Goal: Task Accomplishment & Management: Use online tool/utility

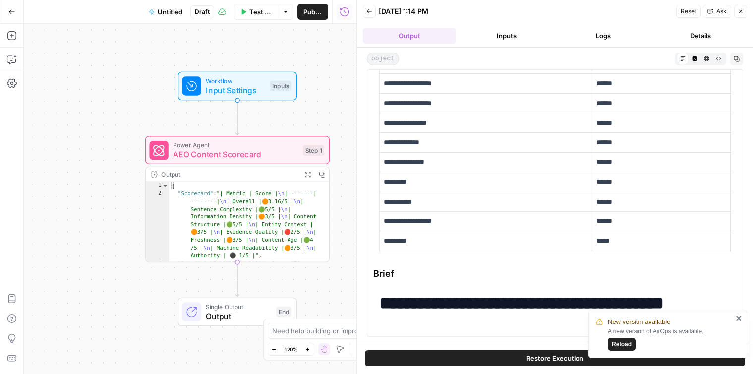
scroll to position [68, 0]
click at [626, 344] on span "Reload" at bounding box center [622, 344] width 20 height 9
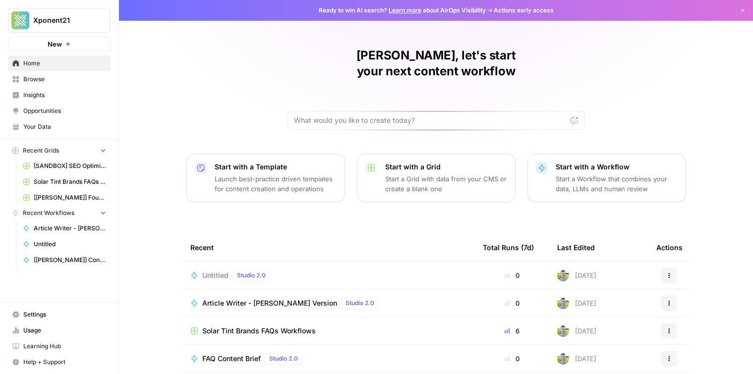
click at [33, 80] on span "Browse" at bounding box center [64, 79] width 83 height 9
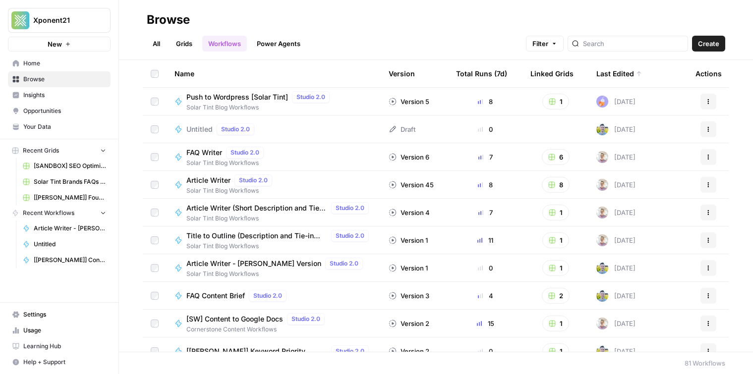
click at [189, 47] on link "Grids" at bounding box center [184, 44] width 28 height 16
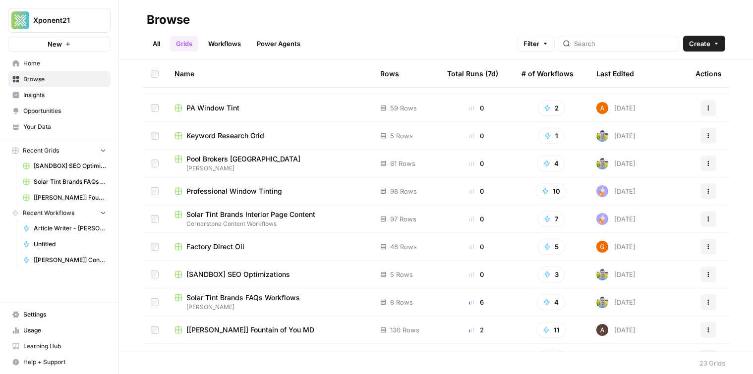
scroll to position [183, 0]
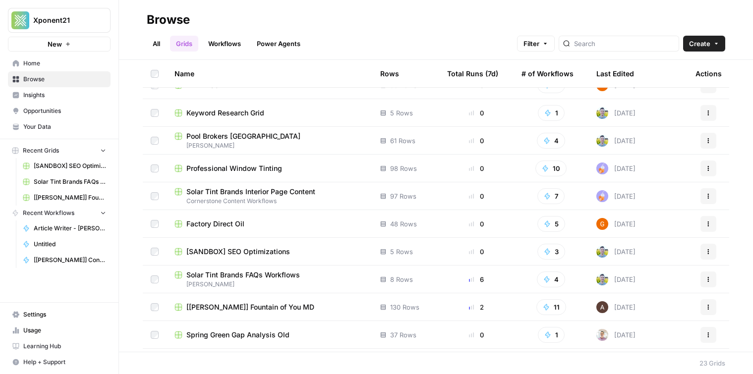
click at [270, 273] on span "Solar Tint Brands FAQs Workflows" at bounding box center [243, 275] width 114 height 10
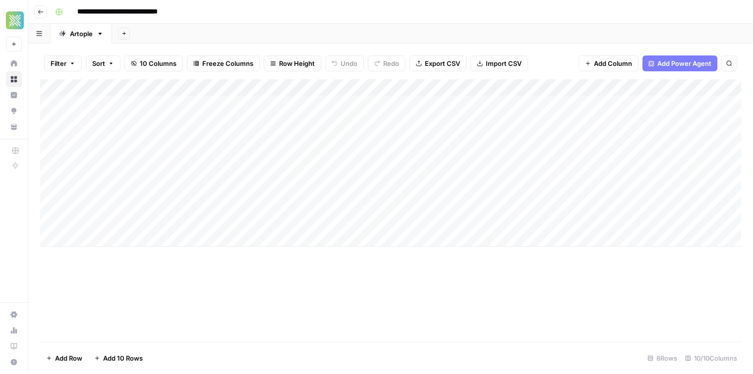
click at [363, 121] on div "Add Column" at bounding box center [390, 163] width 701 height 168
click at [232, 126] on div "Add Column" at bounding box center [390, 163] width 701 height 168
click at [229, 135] on div "Add Column" at bounding box center [390, 163] width 701 height 168
click at [247, 159] on div "Add Column" at bounding box center [390, 163] width 701 height 168
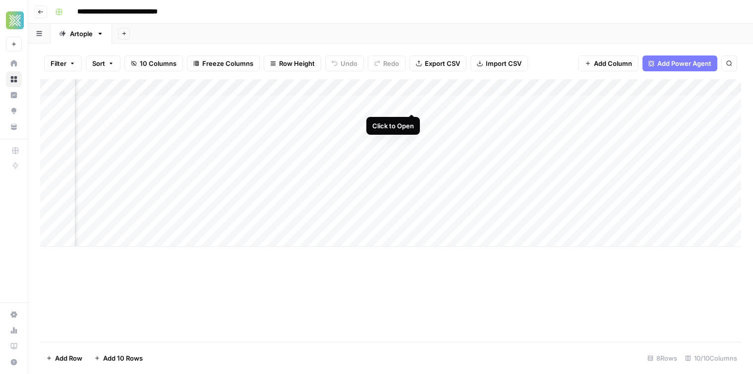
click at [412, 102] on div "Add Column" at bounding box center [390, 163] width 701 height 168
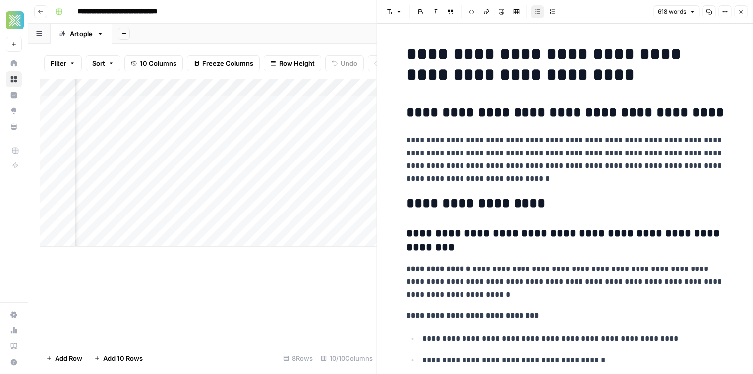
click at [498, 160] on p "**********" at bounding box center [565, 160] width 317 height 52
click at [498, 164] on p "**********" at bounding box center [565, 160] width 317 height 52
click at [323, 35] on div "Add Sheet" at bounding box center [432, 34] width 641 height 20
click at [309, 88] on div "Add Column" at bounding box center [208, 163] width 337 height 168
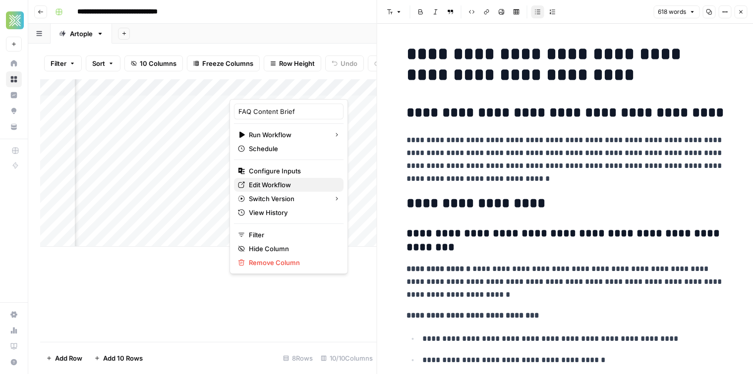
click at [298, 184] on span "Edit Workflow" at bounding box center [292, 185] width 87 height 10
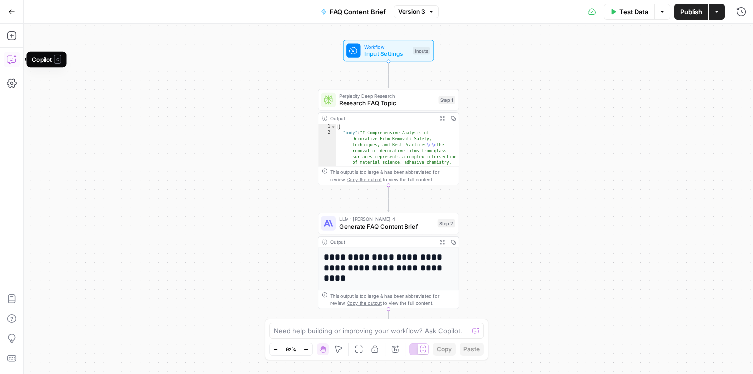
click at [11, 61] on icon "button" at bounding box center [12, 60] width 10 height 10
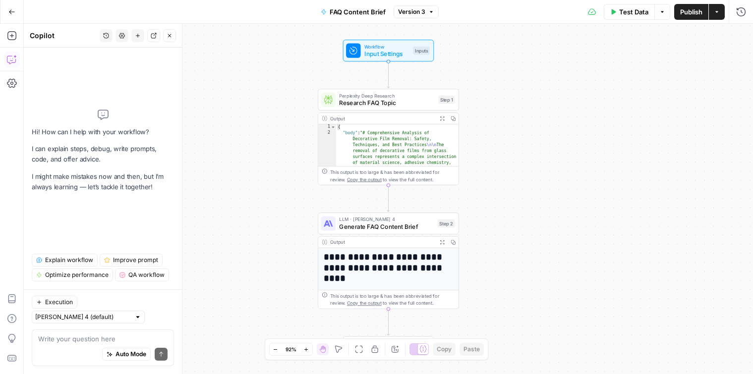
click at [87, 337] on div "Auto Mode will automatically modify and execute the workflow" at bounding box center [126, 330] width 147 height 20
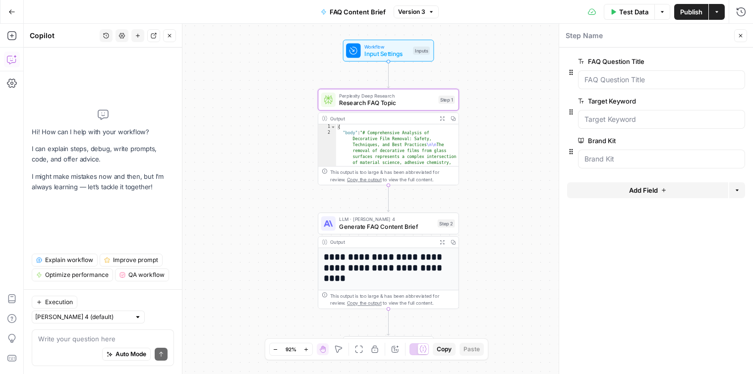
click at [58, 347] on div "Auto Mode Send" at bounding box center [102, 355] width 129 height 22
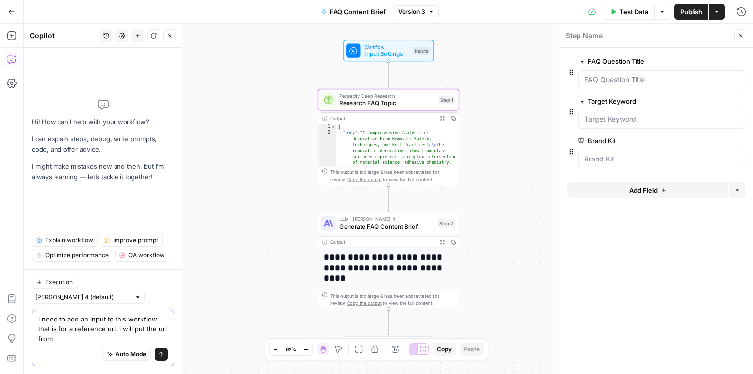
drag, startPoint x: 145, startPoint y: 336, endPoint x: 132, endPoint y: 329, distance: 14.4
click at [132, 329] on textarea "i need to add an input to this workflow that is for a reference url. i will put…" at bounding box center [102, 329] width 129 height 30
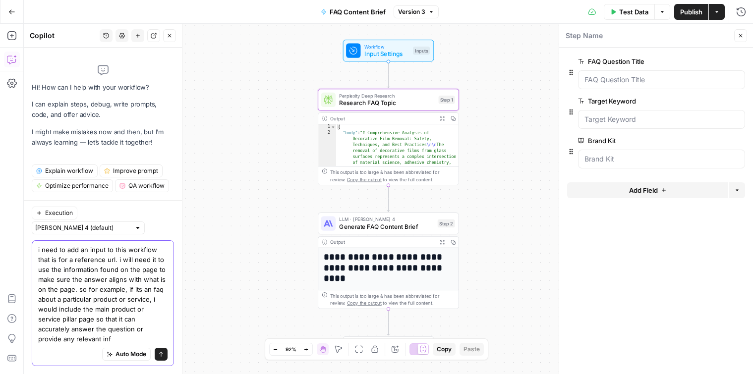
type textarea "i need to add an input to this workflow that is for a reference url. i will nee…"
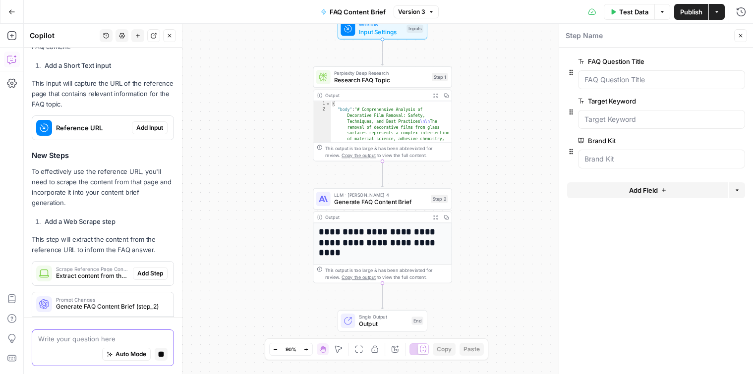
scroll to position [387, 0]
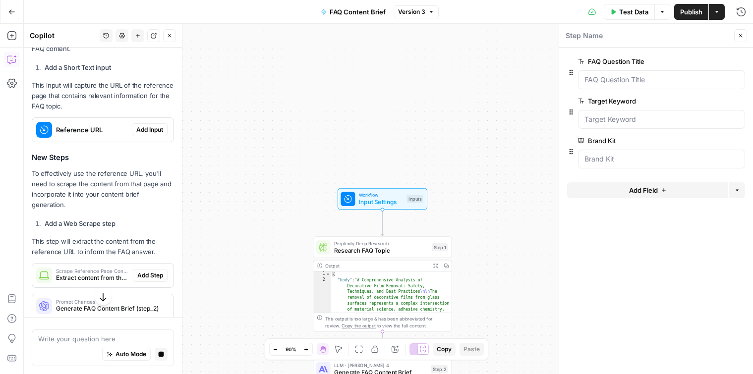
click at [153, 129] on span "Add Input" at bounding box center [149, 129] width 27 height 9
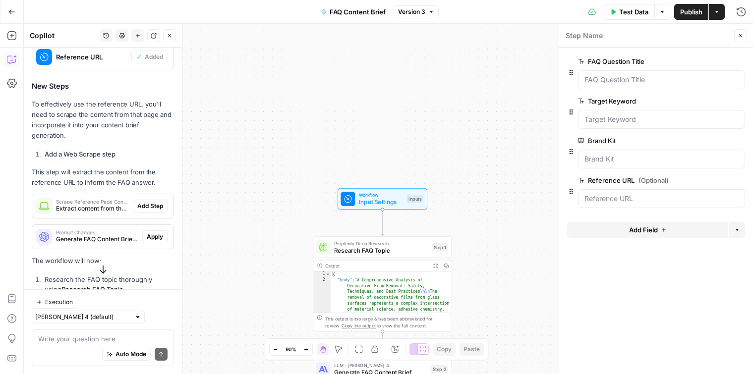
scroll to position [505, 0]
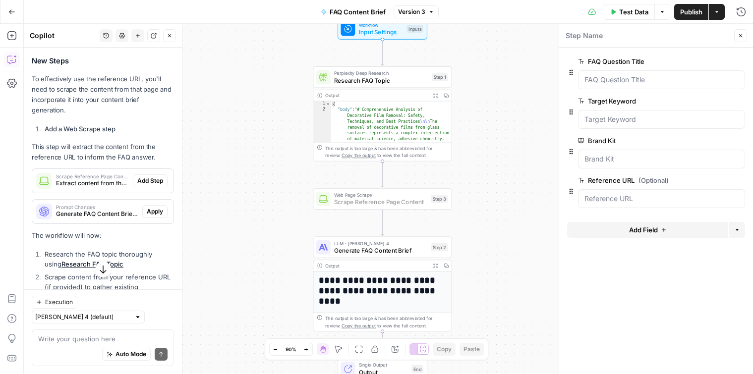
click at [146, 177] on span "Add Step" at bounding box center [150, 181] width 26 height 9
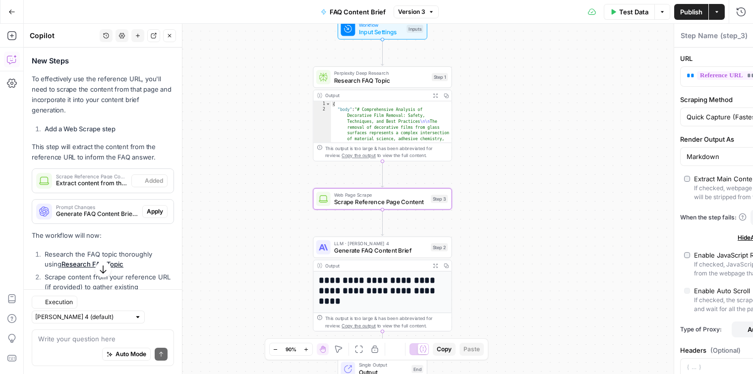
type textarea "Scrape Reference Page Content"
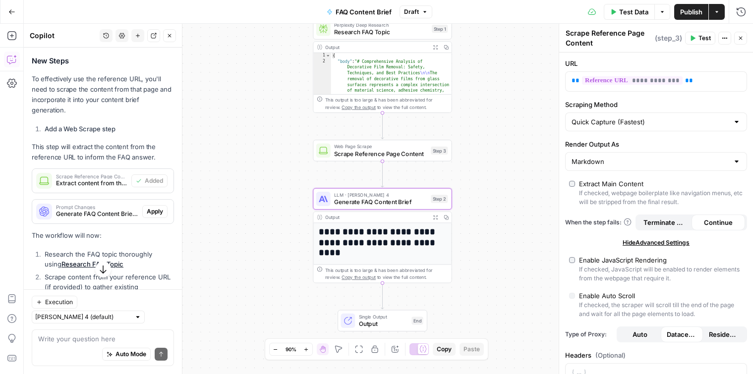
click at [102, 210] on span "Generate FAQ Content Brief (step_2)" at bounding box center [97, 214] width 82 height 9
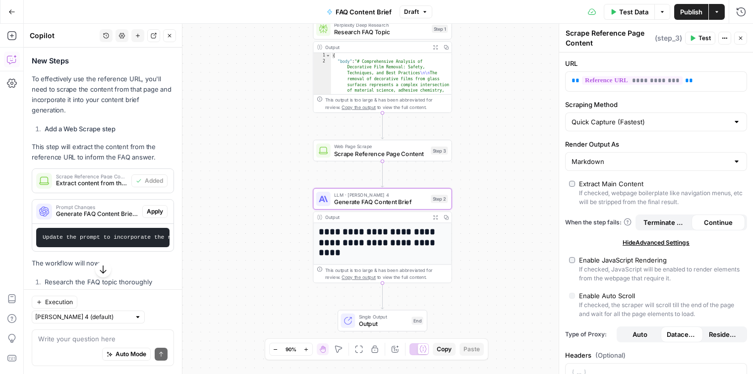
click at [158, 207] on span "Apply" at bounding box center [155, 211] width 16 height 9
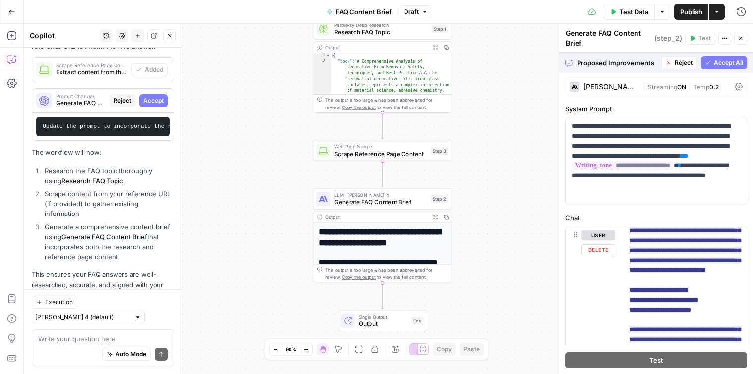
scroll to position [4, 0]
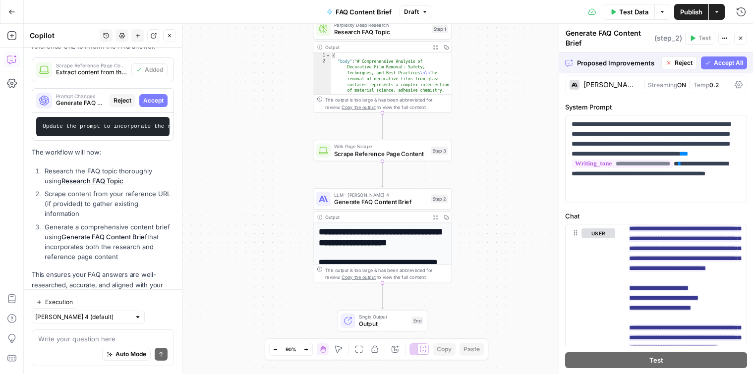
click at [718, 62] on span "Accept All" at bounding box center [728, 63] width 29 height 9
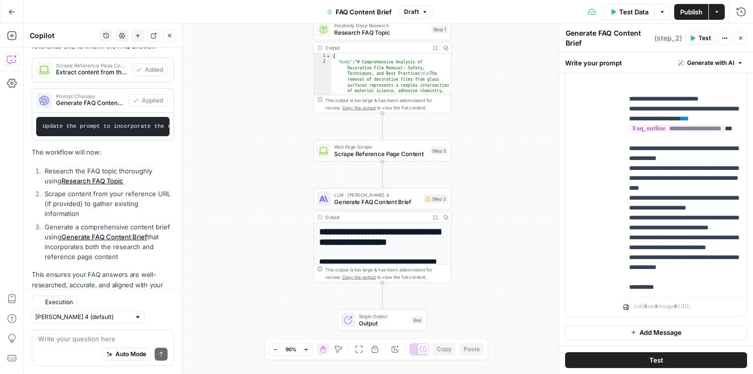
scroll to position [616, 0]
click at [97, 196] on li "Scrape content from your reference URL (if provided) to gather existing informa…" at bounding box center [108, 204] width 132 height 30
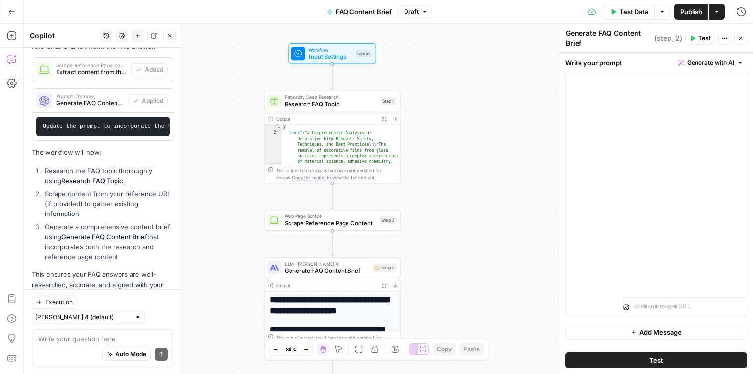
click at [337, 61] on div "Workflow Input Settings Inputs Test Step" at bounding box center [332, 53] width 88 height 21
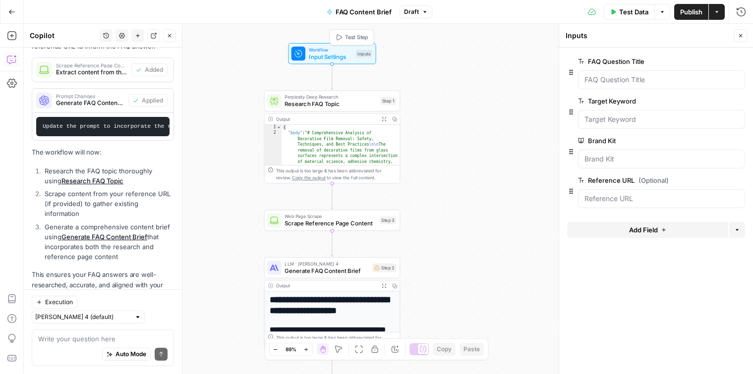
click at [348, 36] on span "Test Step" at bounding box center [356, 37] width 23 height 8
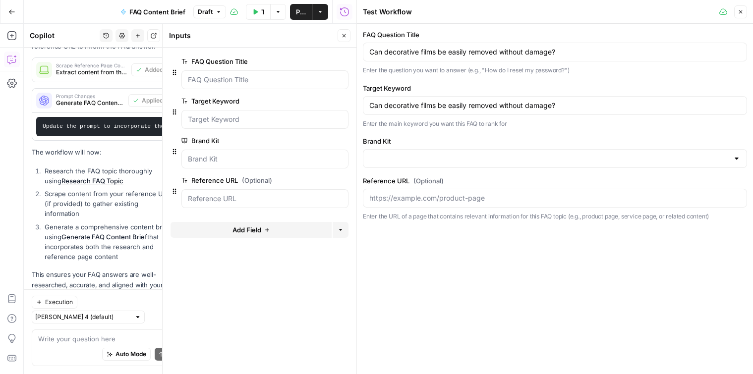
type input "Artople"
click at [508, 56] on input "Can decorative films be easily removed without damage?" at bounding box center [554, 52] width 371 height 10
paste input "How do I order custom wall graphics for my business"
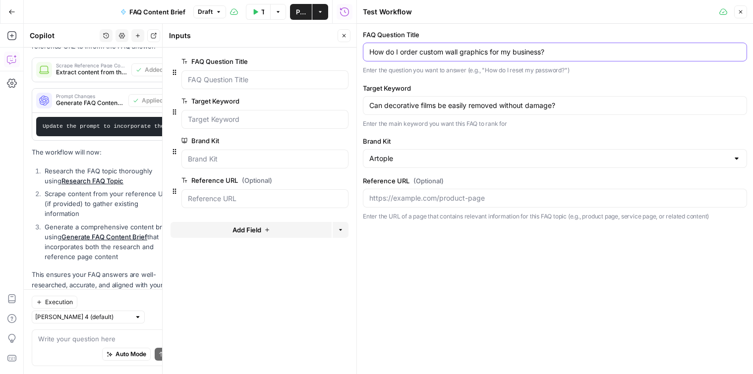
type input "How do I order custom wall graphics for my business?"
click at [419, 71] on p "Enter the question you want to answer (e.g., "How do I reset my password?")" at bounding box center [555, 70] width 384 height 10
click at [426, 50] on input "How do I order custom wall graphics for my business?" at bounding box center [554, 52] width 371 height 10
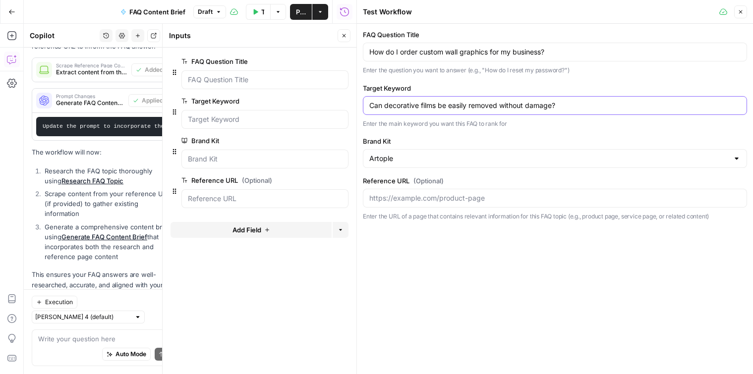
click at [416, 101] on input "Can decorative films be easily removed without damage?" at bounding box center [554, 106] width 371 height 10
paste input "How do I order custom wall graphics for my business"
type input "How do I order custom wall graphics for my business?"
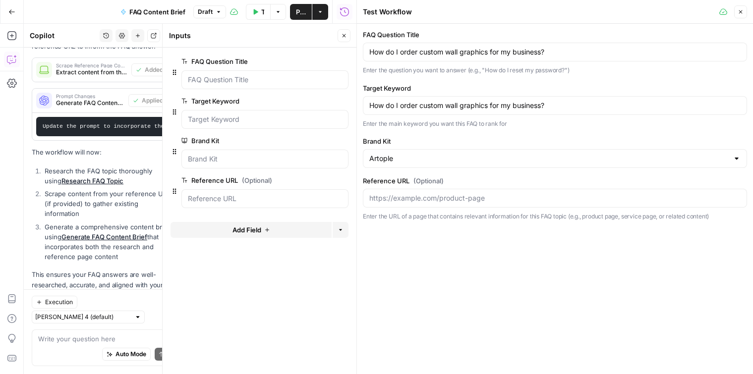
click at [392, 120] on p "Enter the main keyword you want this FAQ to rank for" at bounding box center [555, 124] width 384 height 10
click at [420, 196] on input "Reference URL (Optional)" at bounding box center [554, 198] width 371 height 10
paste input "https://artople.com/our-process/"
type input "https://artople.com/our-process/"
click at [474, 174] on div "FAQ Question Title How do I order custom wall graphics for my business? Enter t…" at bounding box center [555, 126] width 384 height 192
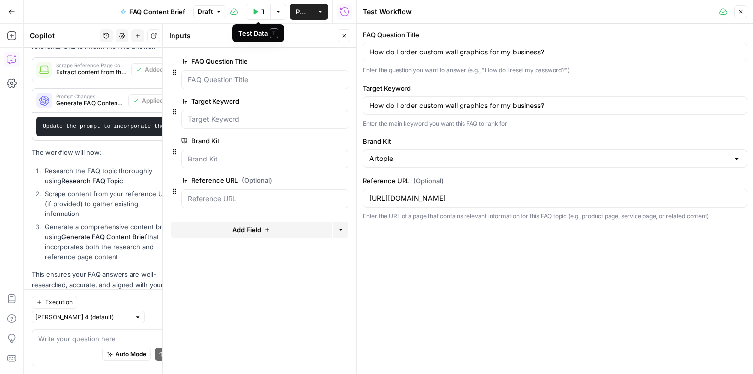
click at [257, 14] on icon "button" at bounding box center [255, 12] width 6 height 6
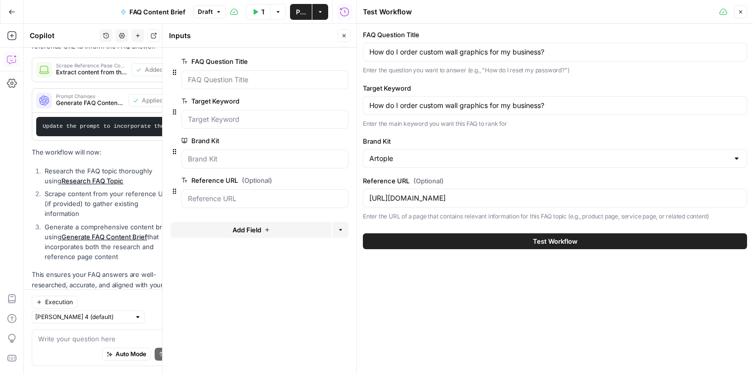
click at [447, 237] on button "Test Workflow" at bounding box center [555, 242] width 384 height 16
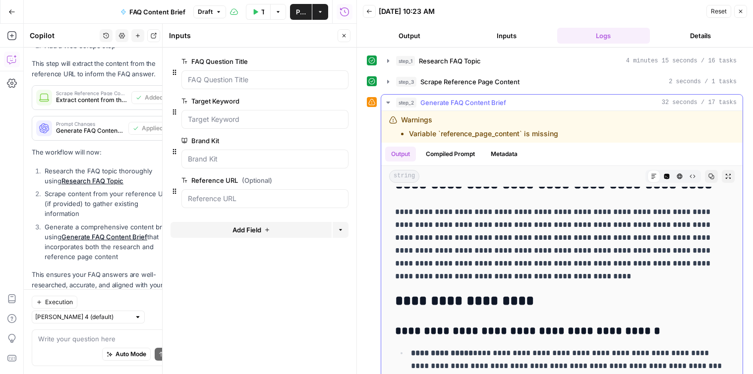
scroll to position [65, 0]
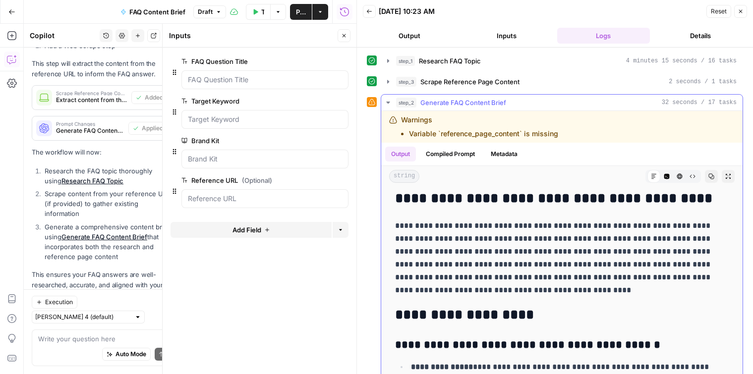
click at [481, 243] on p "**********" at bounding box center [562, 258] width 334 height 77
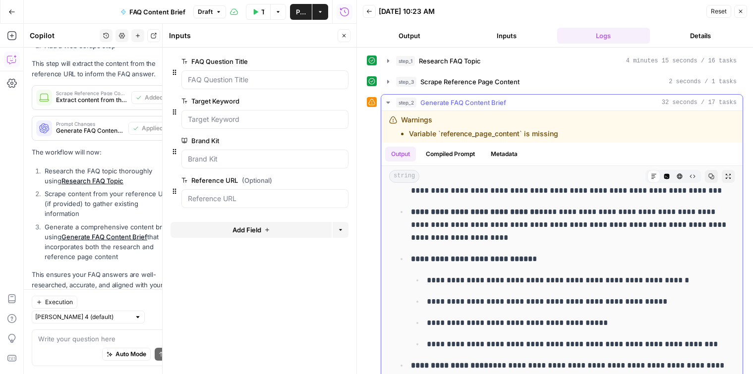
scroll to position [0, 0]
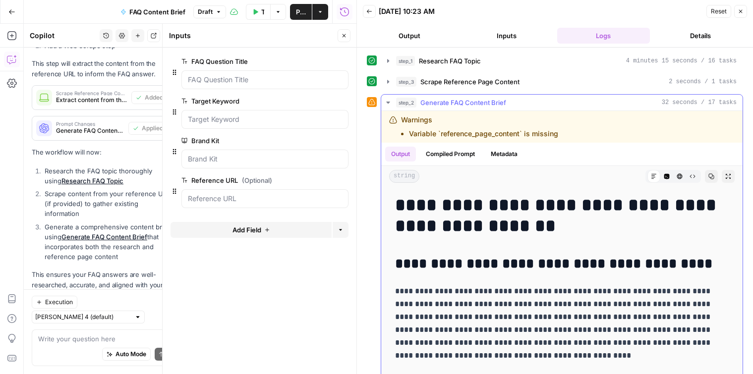
click at [386, 100] on icon "button" at bounding box center [388, 103] width 8 height 8
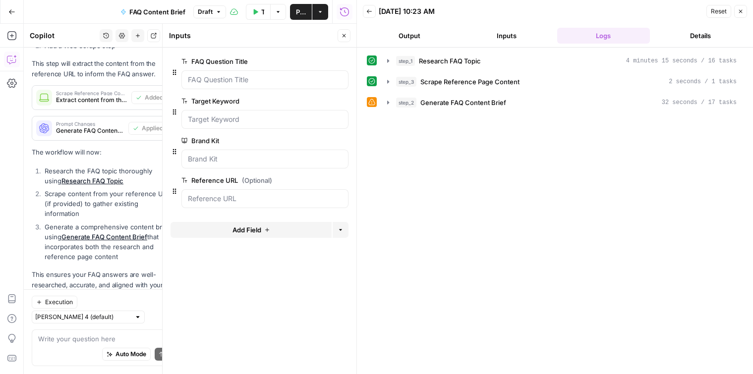
click at [298, 14] on span "Publish" at bounding box center [301, 12] width 10 height 10
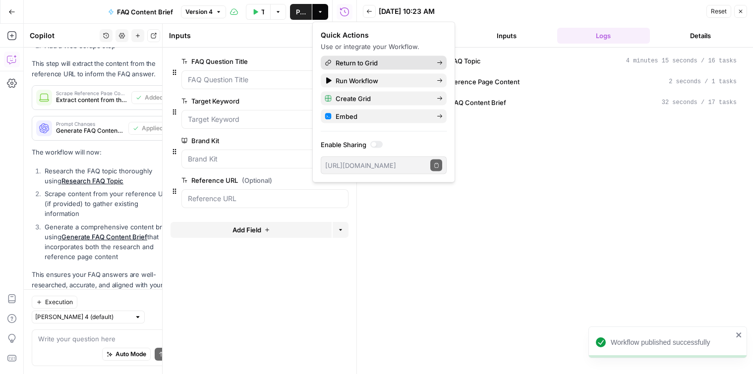
click at [352, 60] on span "Return to Grid" at bounding box center [382, 63] width 93 height 10
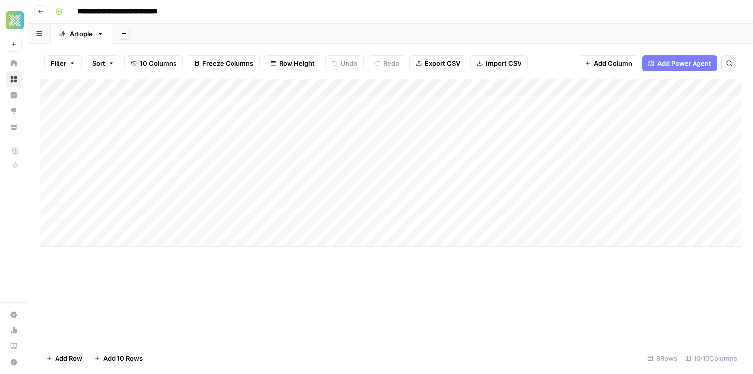
click at [208, 100] on div "Add Column" at bounding box center [390, 163] width 701 height 168
click at [293, 99] on div "Add Column" at bounding box center [390, 163] width 701 height 168
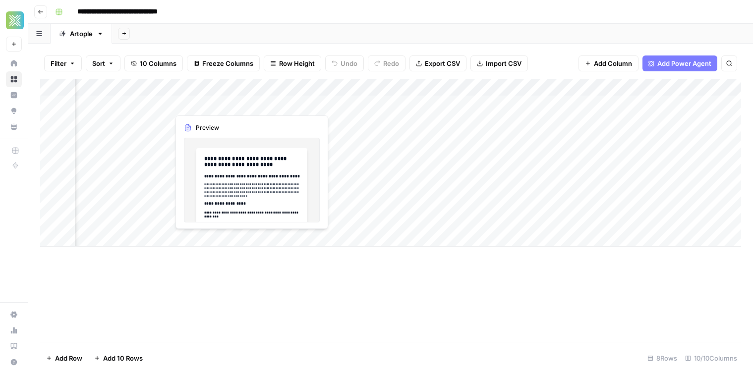
scroll to position [0, 0]
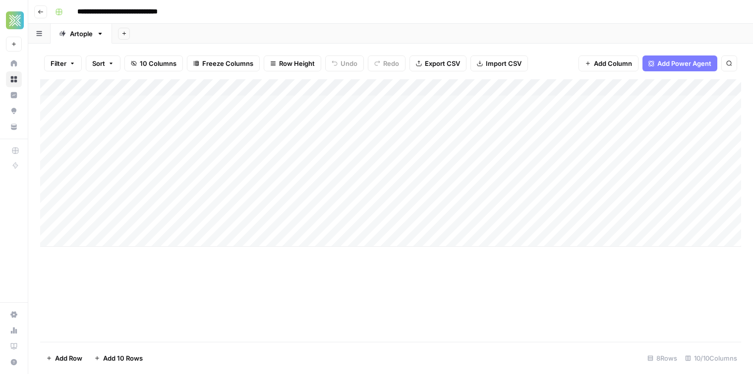
click at [230, 139] on div "Add Column" at bounding box center [390, 163] width 701 height 168
click at [213, 146] on div "Add Column" at bounding box center [390, 163] width 701 height 168
click at [186, 139] on textarea "**********" at bounding box center [185, 138] width 223 height 14
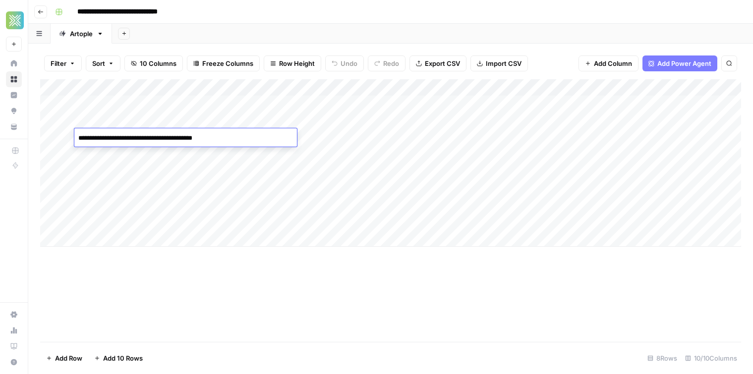
click at [186, 110] on div "Add Column" at bounding box center [390, 163] width 701 height 168
click at [323, 110] on div "Add Column" at bounding box center [390, 163] width 701 height 168
click at [333, 121] on div "Add Column" at bounding box center [390, 163] width 701 height 168
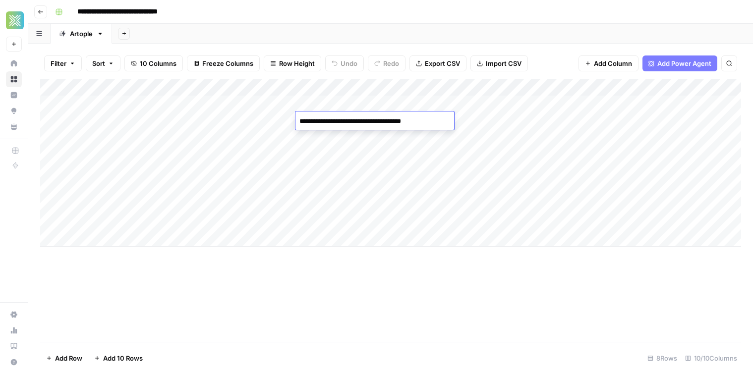
click at [339, 133] on div "Add Column" at bounding box center [390, 163] width 701 height 168
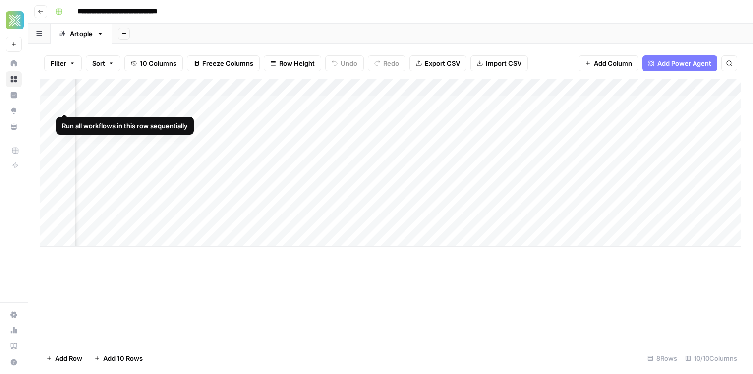
click at [49, 104] on div "Add Column" at bounding box center [390, 163] width 701 height 168
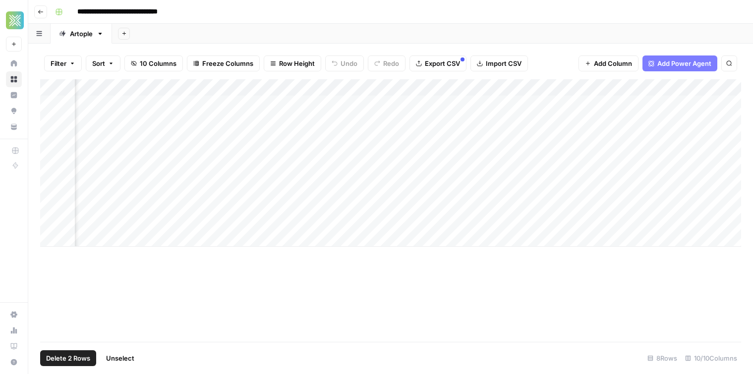
click at [47, 122] on div "Add Column" at bounding box center [390, 163] width 701 height 168
click at [47, 132] on div "Add Column" at bounding box center [390, 163] width 701 height 168
click at [48, 139] on div "Add Column" at bounding box center [390, 163] width 701 height 168
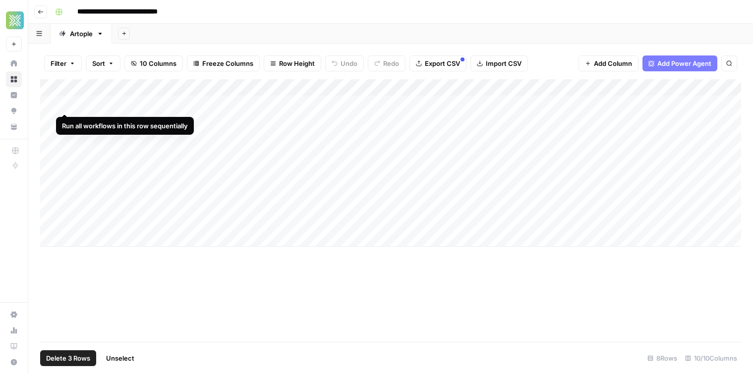
click at [65, 104] on div "Add Column" at bounding box center [390, 163] width 701 height 168
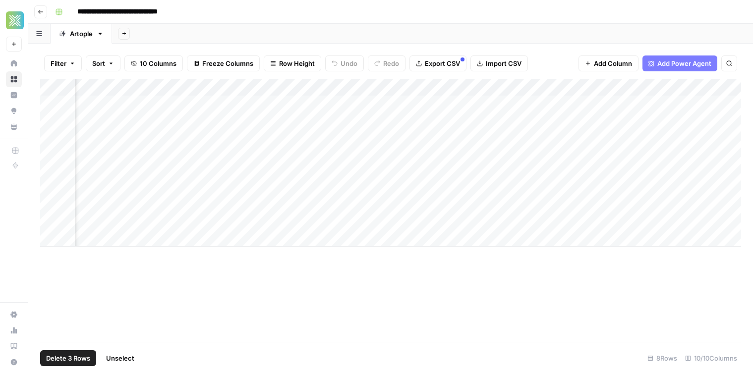
scroll to position [0, 423]
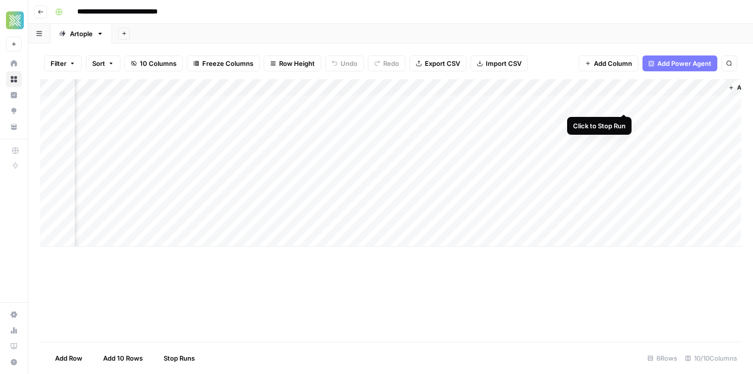
click at [623, 102] on div "Add Column" at bounding box center [390, 163] width 701 height 168
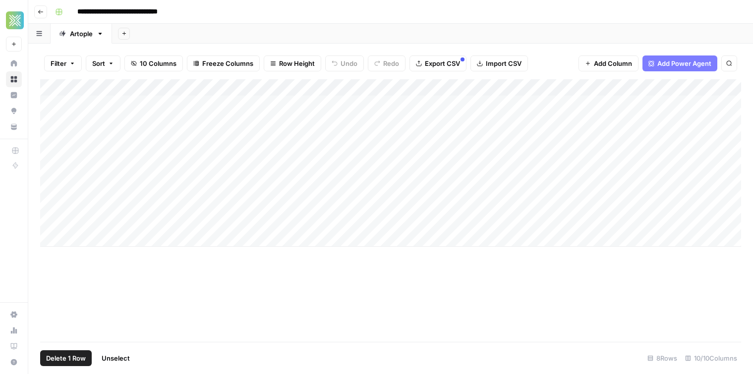
click at [51, 104] on div "Add Column" at bounding box center [390, 163] width 701 height 168
click at [50, 102] on div "Add Column" at bounding box center [390, 163] width 701 height 168
click at [51, 98] on div "Add Column" at bounding box center [390, 163] width 701 height 168
click at [52, 104] on div "Add Column" at bounding box center [390, 163] width 701 height 168
click at [52, 123] on div "Add Column" at bounding box center [390, 163] width 701 height 168
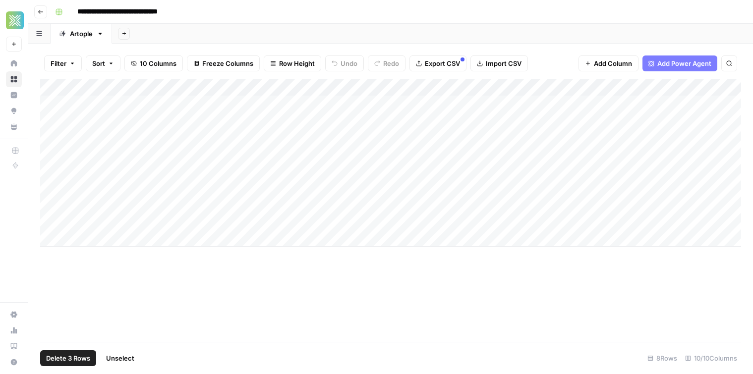
click at [49, 136] on div "Add Column" at bounding box center [390, 163] width 701 height 168
click at [513, 90] on div "Add Column" at bounding box center [390, 163] width 701 height 168
click at [541, 145] on span "Selected Rows (3)" at bounding box center [548, 146] width 62 height 10
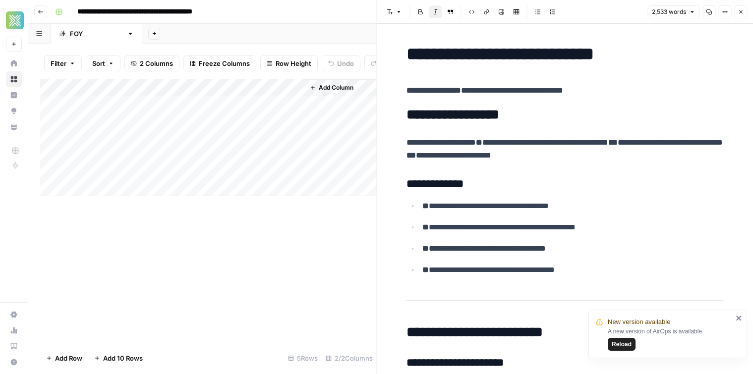
click at [191, 87] on div "Add Column" at bounding box center [208, 137] width 337 height 117
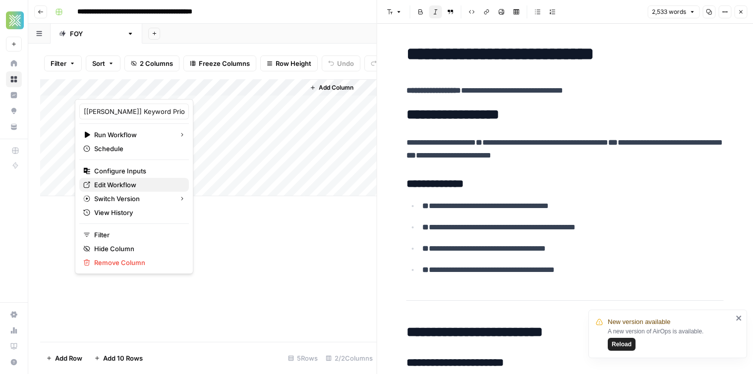
click at [138, 187] on span "Edit Workflow" at bounding box center [137, 185] width 87 height 10
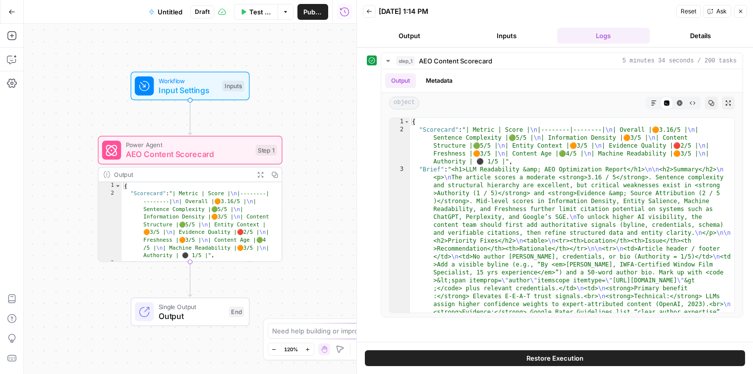
click at [431, 43] on button "Output" at bounding box center [409, 36] width 93 height 16
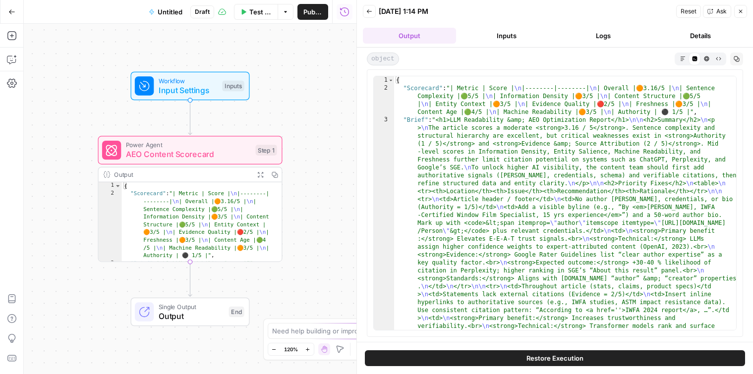
click at [423, 34] on button "Output" at bounding box center [409, 36] width 93 height 16
click at [683, 56] on icon "button" at bounding box center [682, 58] width 4 height 4
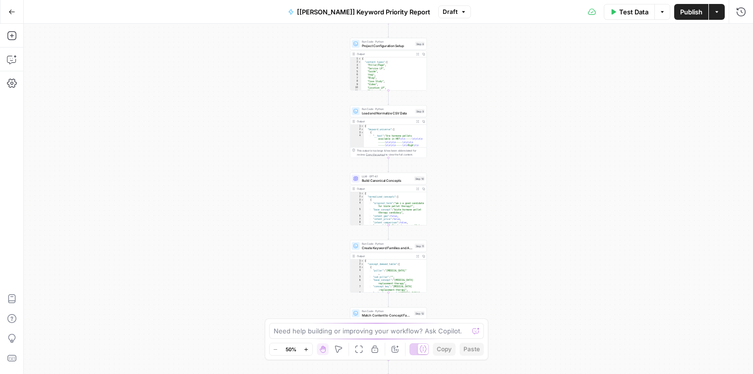
click at [308, 351] on icon "button" at bounding box center [305, 349] width 5 height 5
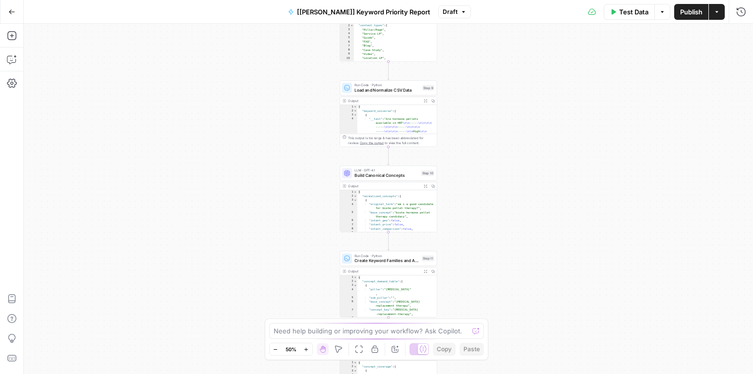
click at [308, 351] on icon "button" at bounding box center [305, 349] width 5 height 5
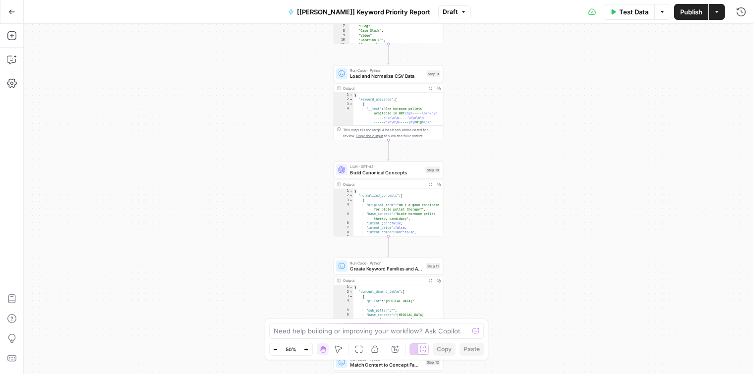
click at [308, 351] on icon "button" at bounding box center [305, 349] width 5 height 5
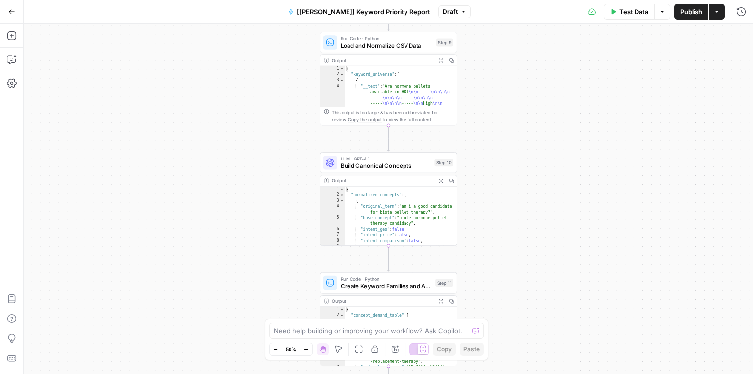
click at [308, 351] on icon "button" at bounding box center [305, 349] width 5 height 5
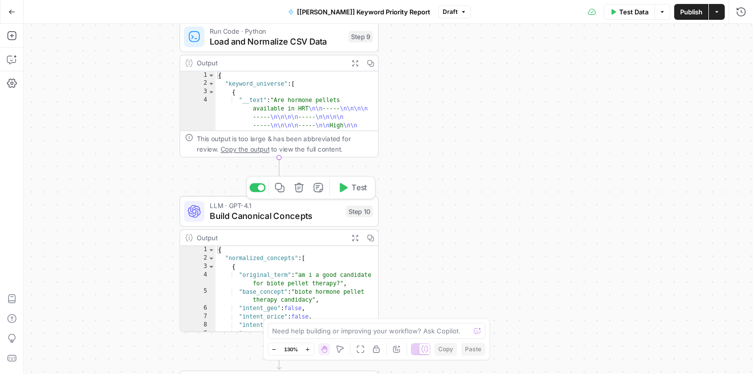
click at [260, 213] on span "Build Canonical Concepts" at bounding box center [275, 216] width 131 height 13
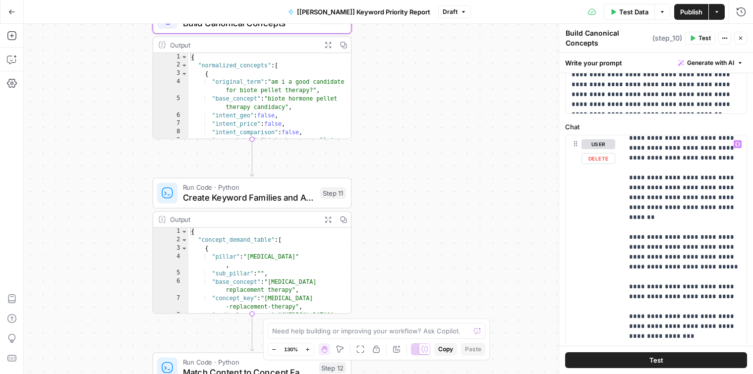
scroll to position [394, 0]
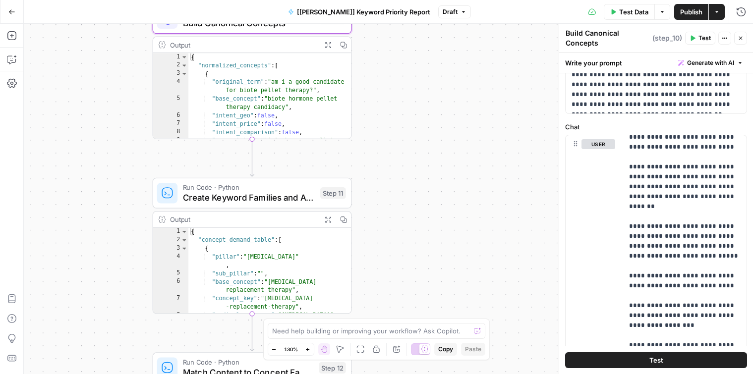
click at [698, 36] on button "Test" at bounding box center [700, 38] width 30 height 13
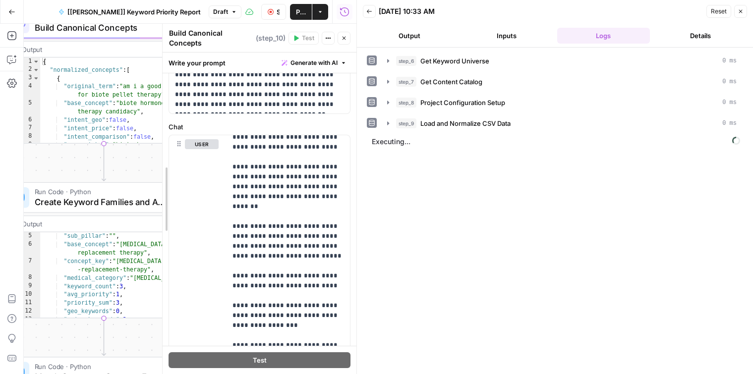
scroll to position [443, 0]
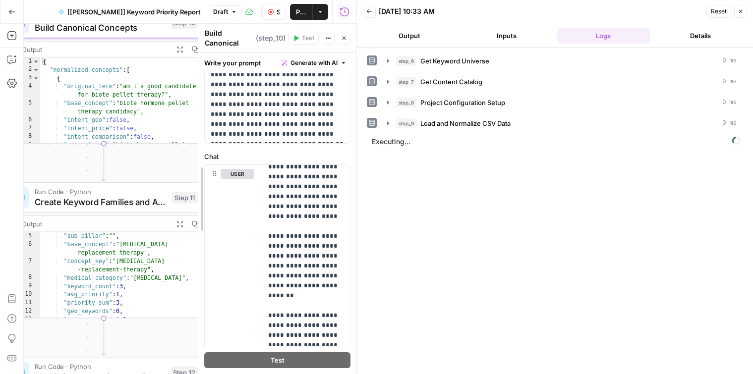
drag, startPoint x: 163, startPoint y: 206, endPoint x: 253, endPoint y: 203, distance: 90.3
click at [56, 341] on div "Workflow Input Settings Inputs Get Knowledge Base File Get Keyword Universe Ste…" at bounding box center [190, 199] width 333 height 351
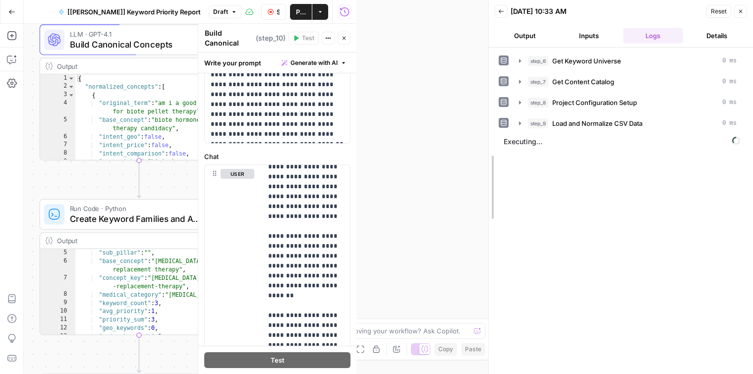
drag, startPoint x: 356, startPoint y: 97, endPoint x: 485, endPoint y: 99, distance: 129.4
click at [485, 99] on div at bounding box center [489, 187] width 10 height 374
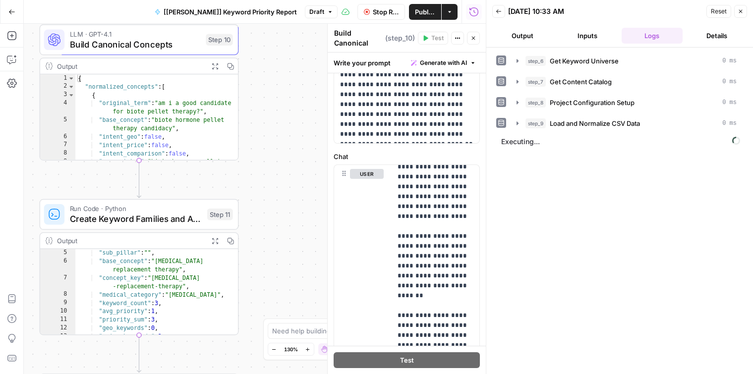
click at [273, 346] on button "Zoom Out" at bounding box center [274, 350] width 12 height 12
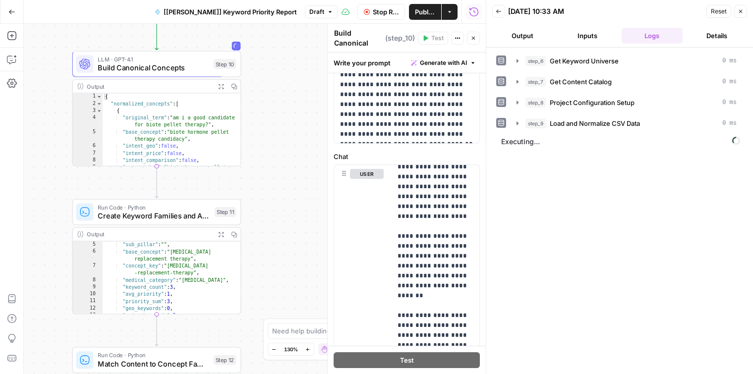
click at [273, 346] on button "Zoom Out" at bounding box center [274, 350] width 12 height 12
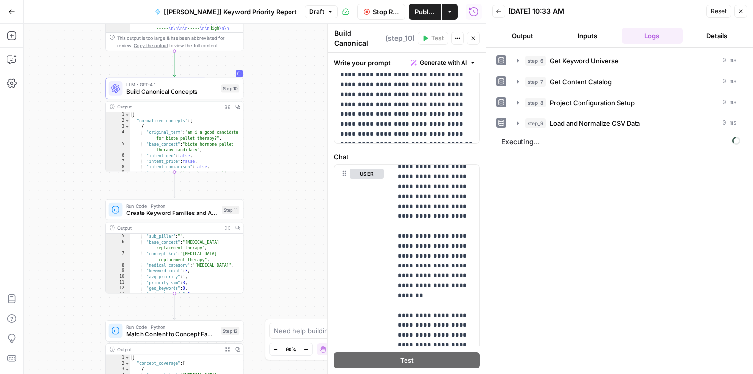
click at [273, 346] on button "Zoom Out" at bounding box center [276, 350] width 12 height 12
